Goal: Obtain resource: Obtain resource

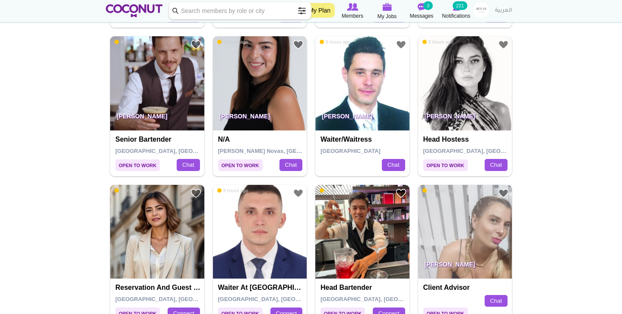
scroll to position [761, 0]
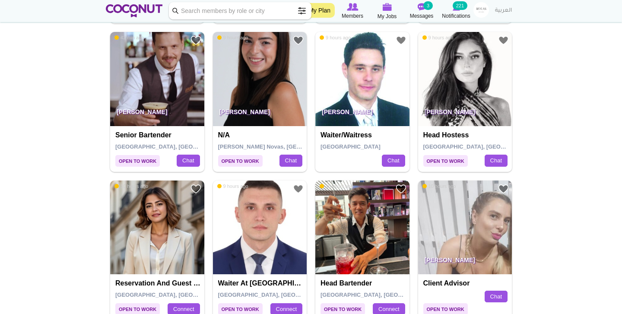
click at [240, 68] on img at bounding box center [260, 79] width 94 height 94
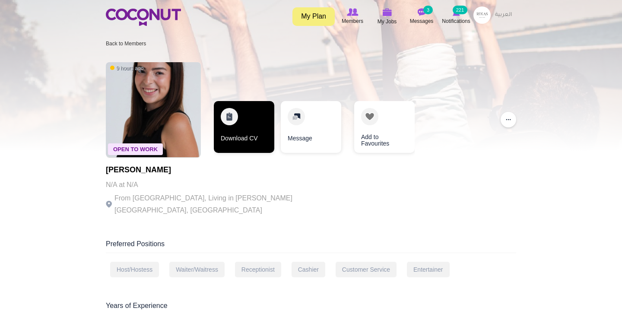
click at [240, 132] on link "Download CV" at bounding box center [244, 127] width 60 height 52
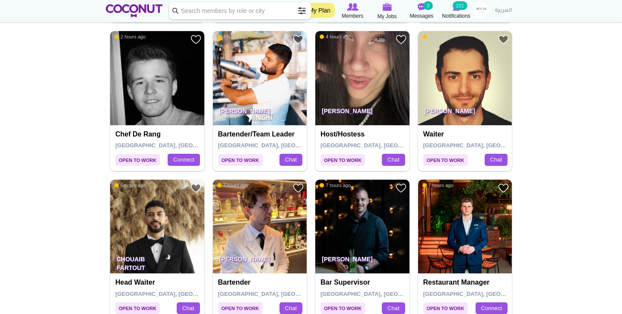
scroll to position [319, 0]
